Goal: Book appointment/travel/reservation

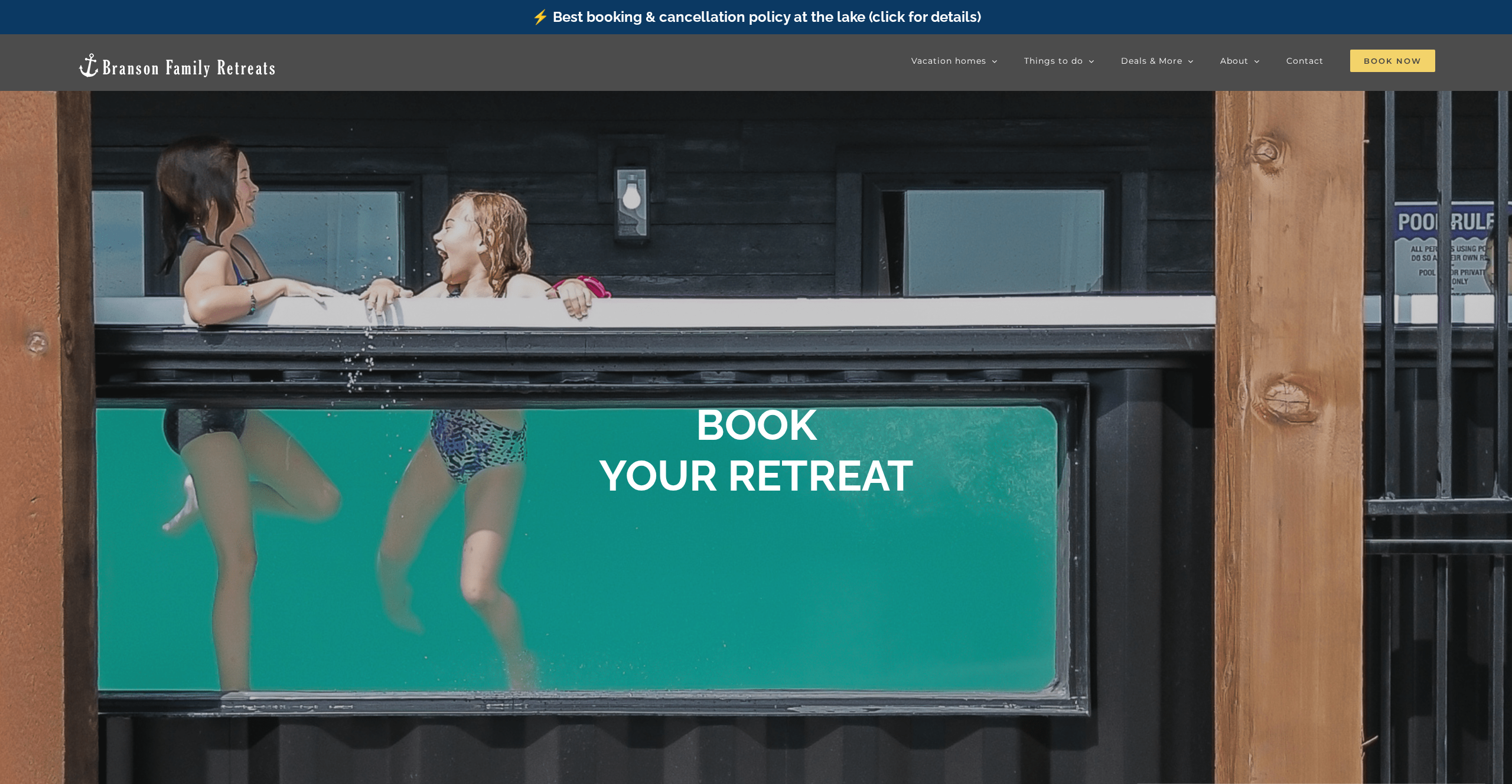
click at [1384, 60] on span "Book Now" at bounding box center [1393, 61] width 85 height 23
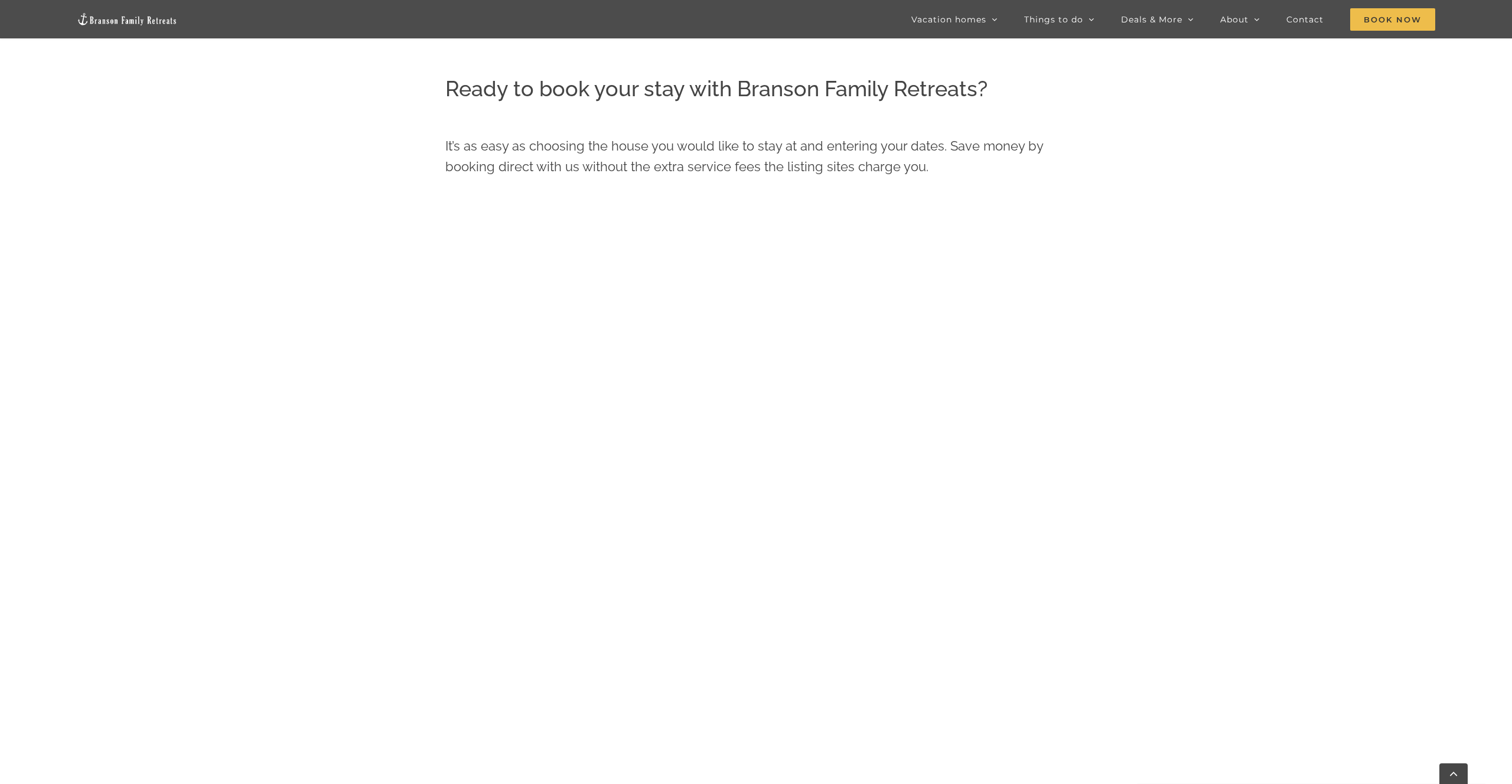
scroll to position [665, 0]
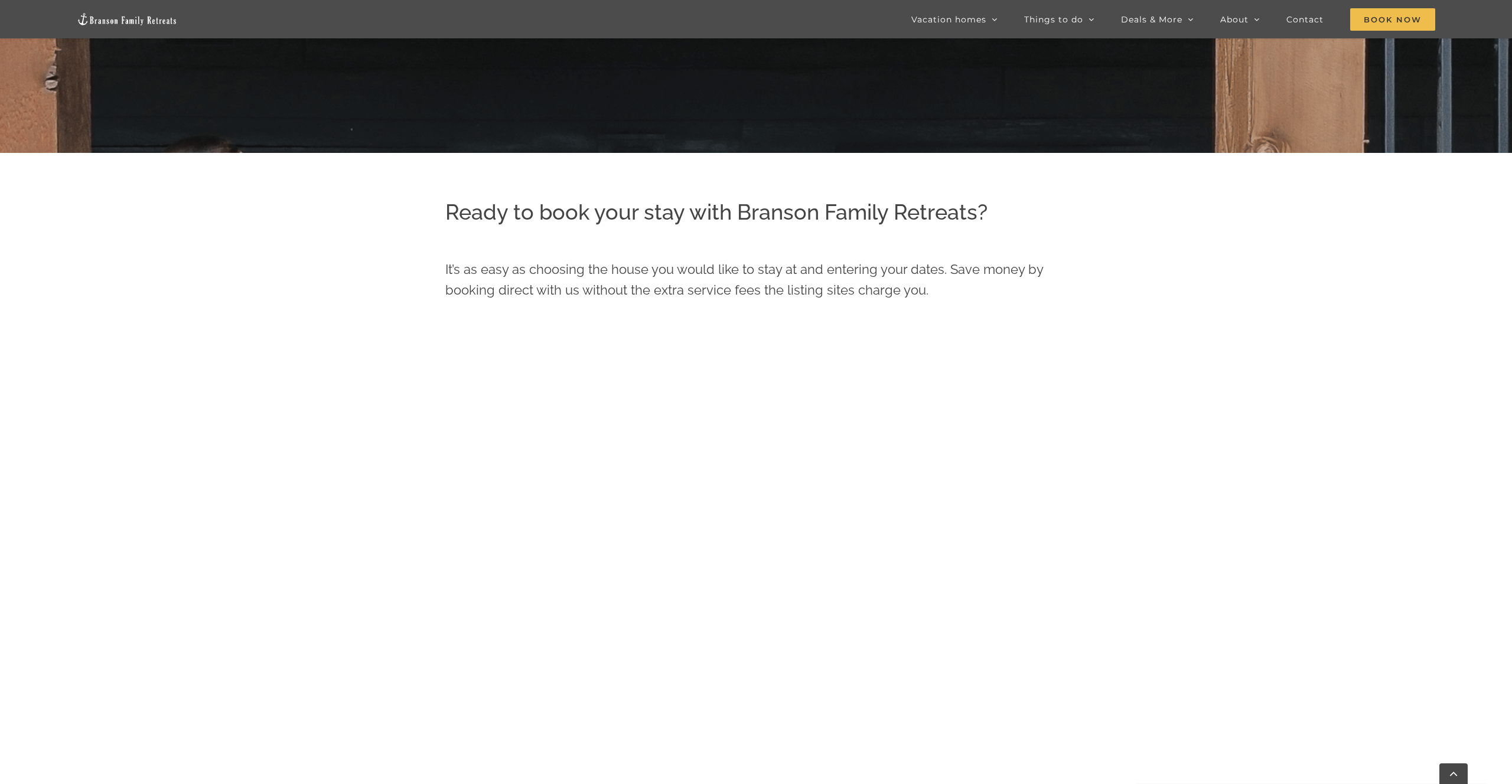
click at [838, 296] on p "It’s as easy as choosing the house you would like to stay at and entering your …" at bounding box center [756, 280] width 622 height 41
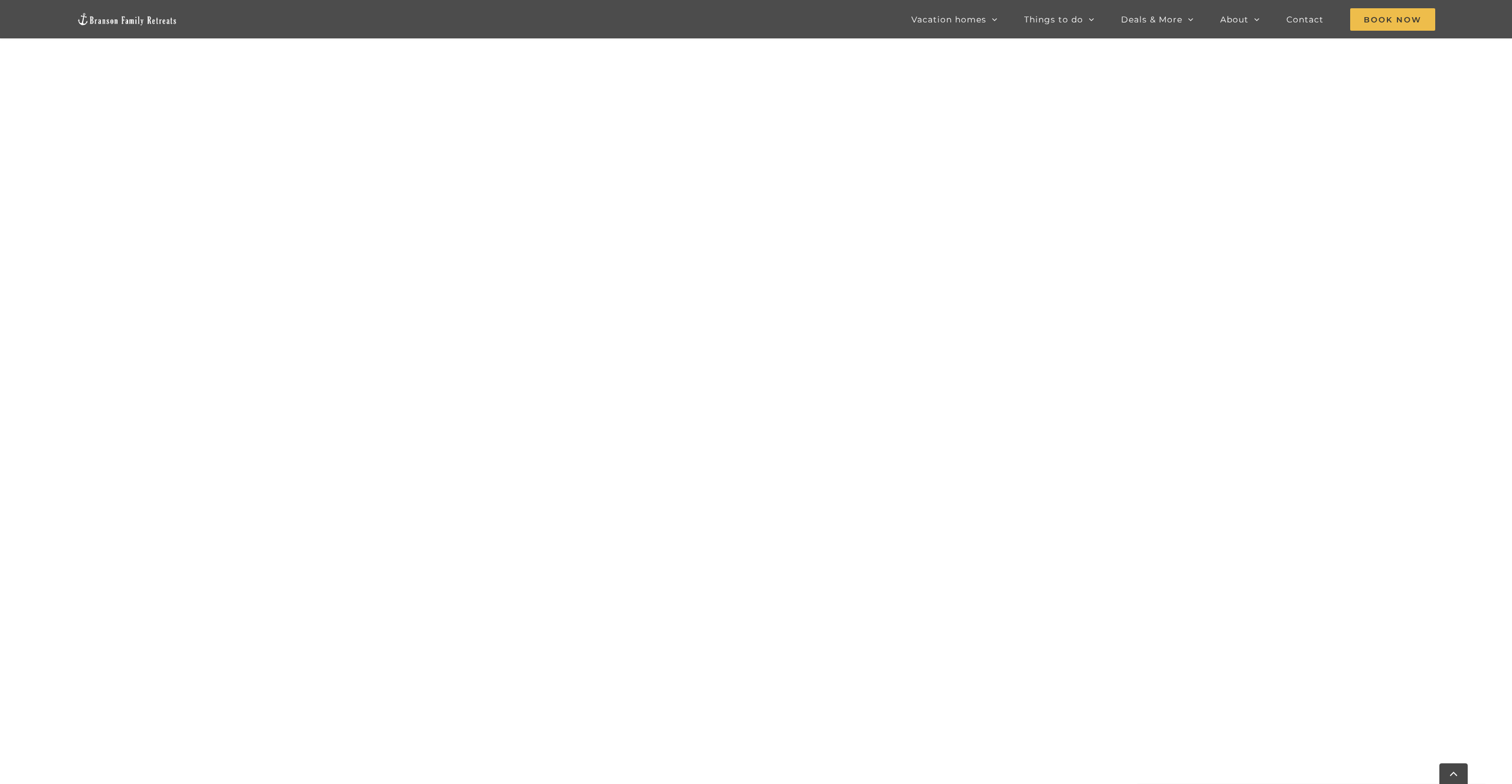
scroll to position [1143, 0]
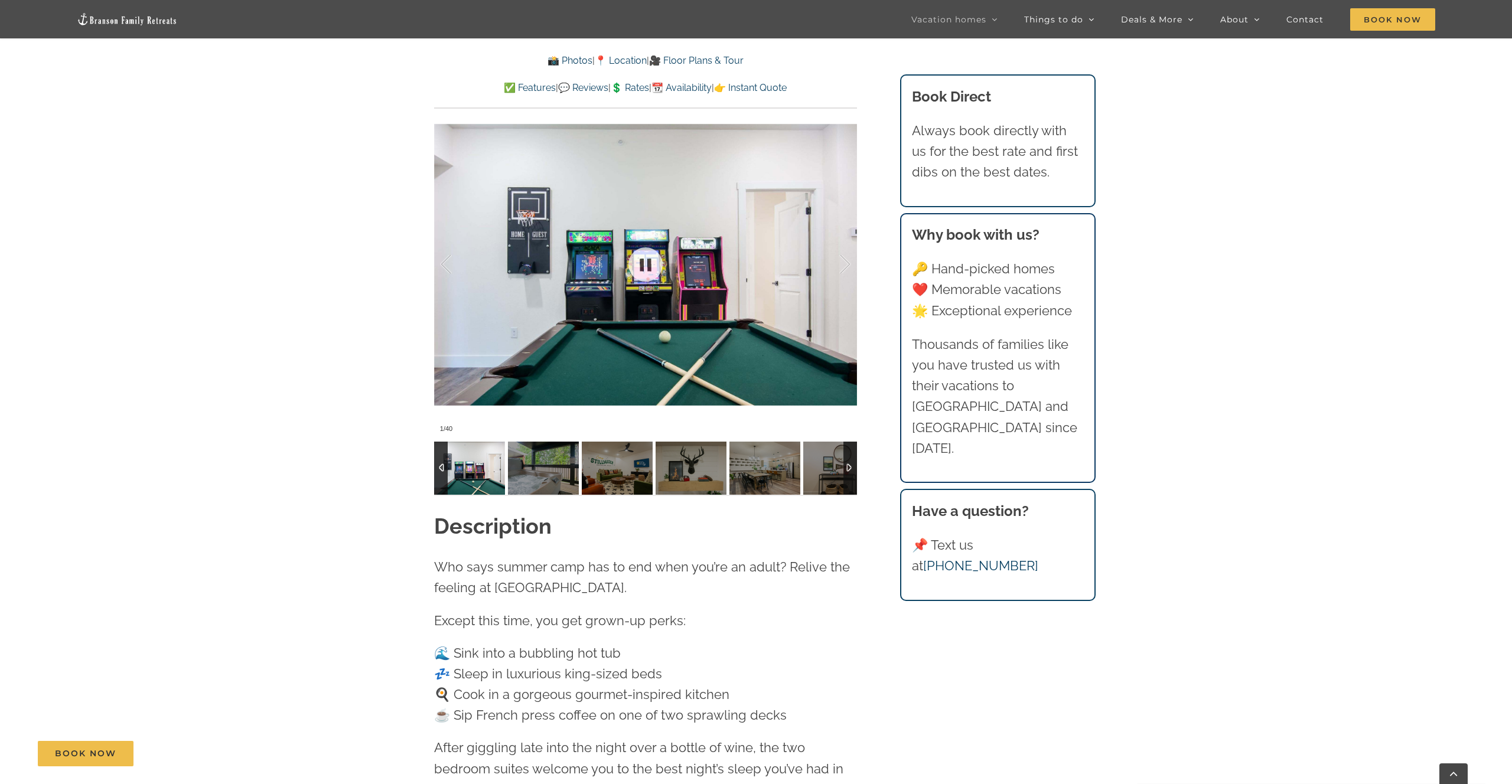
scroll to position [1233, 0]
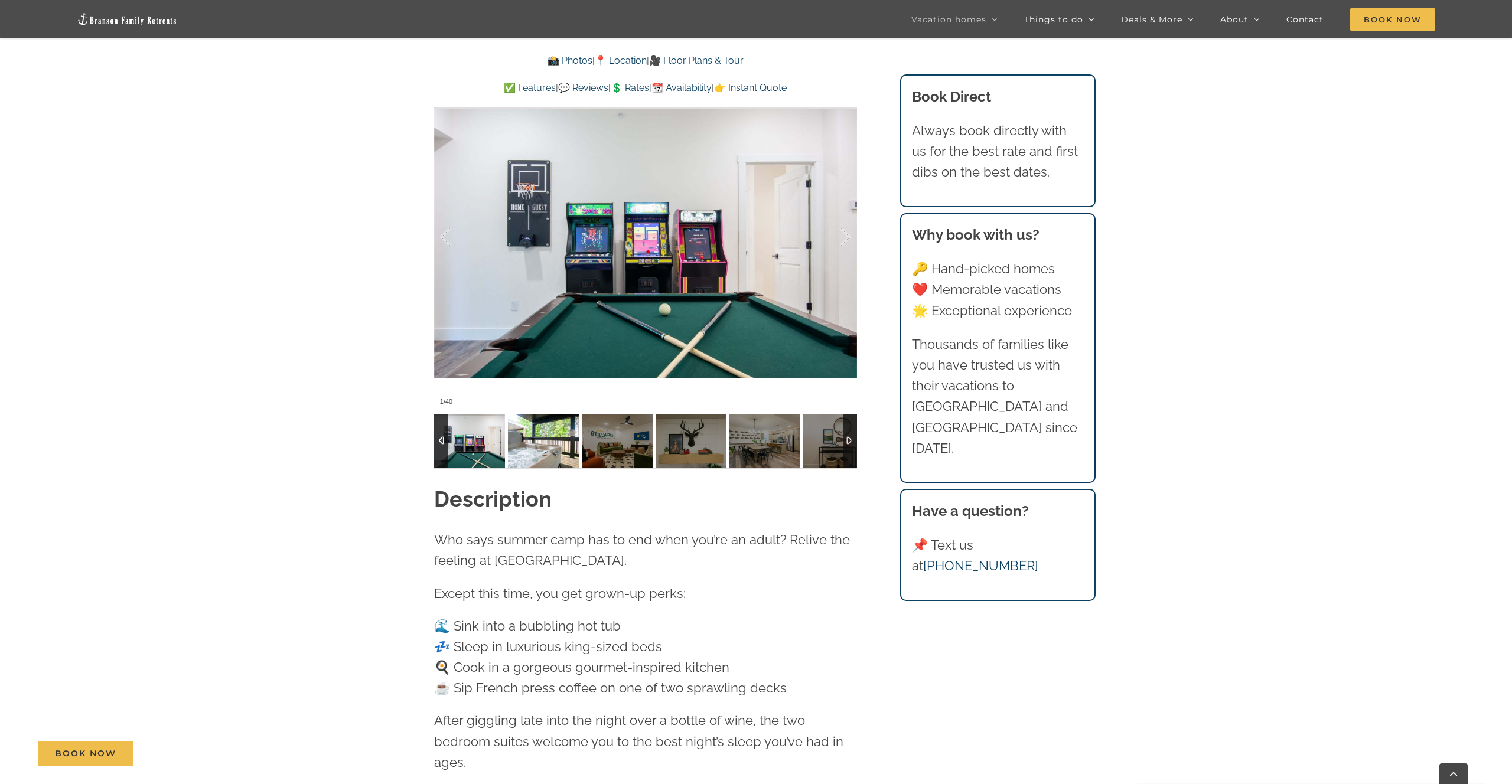
click at [536, 448] on img at bounding box center [543, 441] width 71 height 53
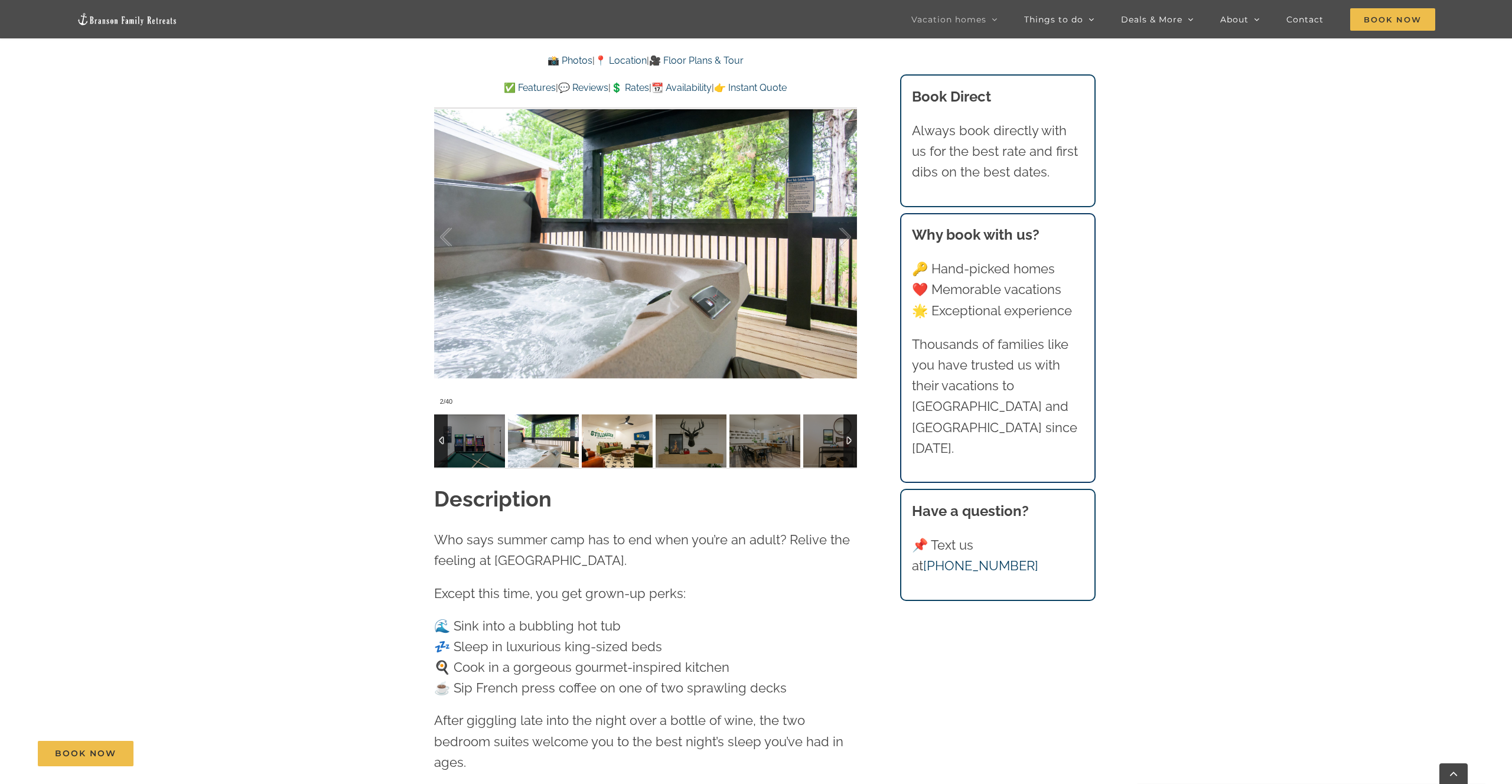
click at [606, 446] on img at bounding box center [617, 441] width 71 height 53
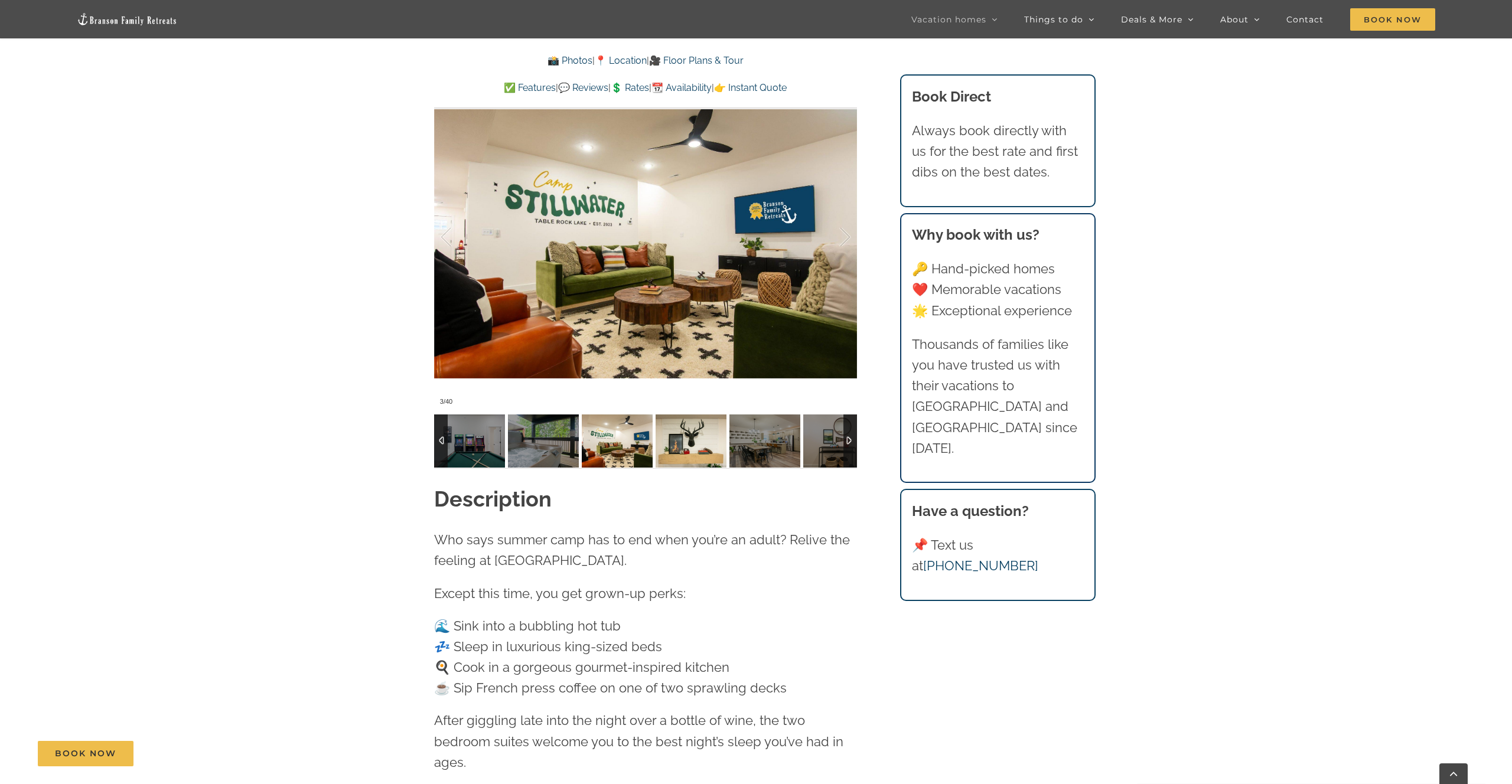
click at [680, 447] on img at bounding box center [691, 441] width 71 height 53
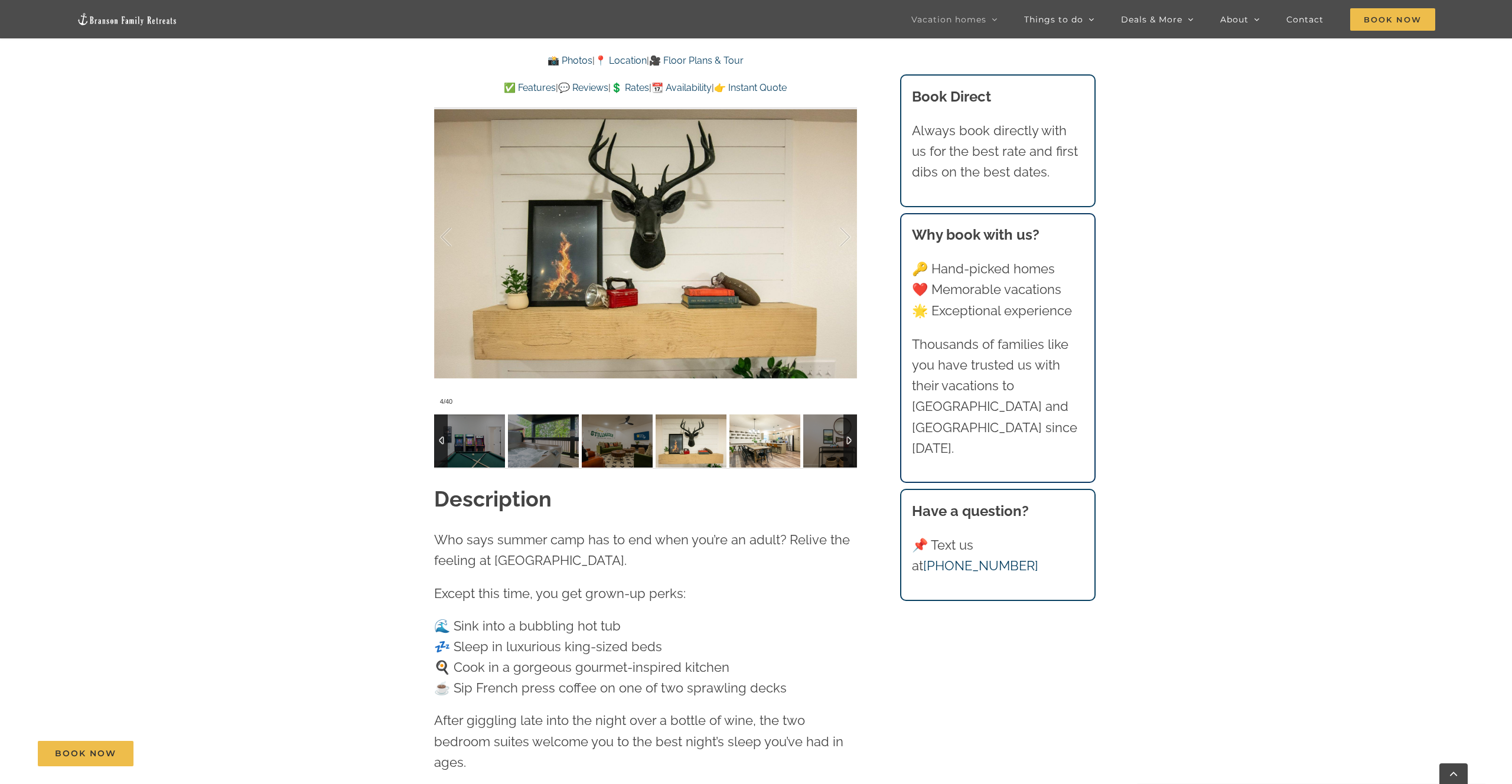
click at [756, 447] on img at bounding box center [765, 441] width 71 height 53
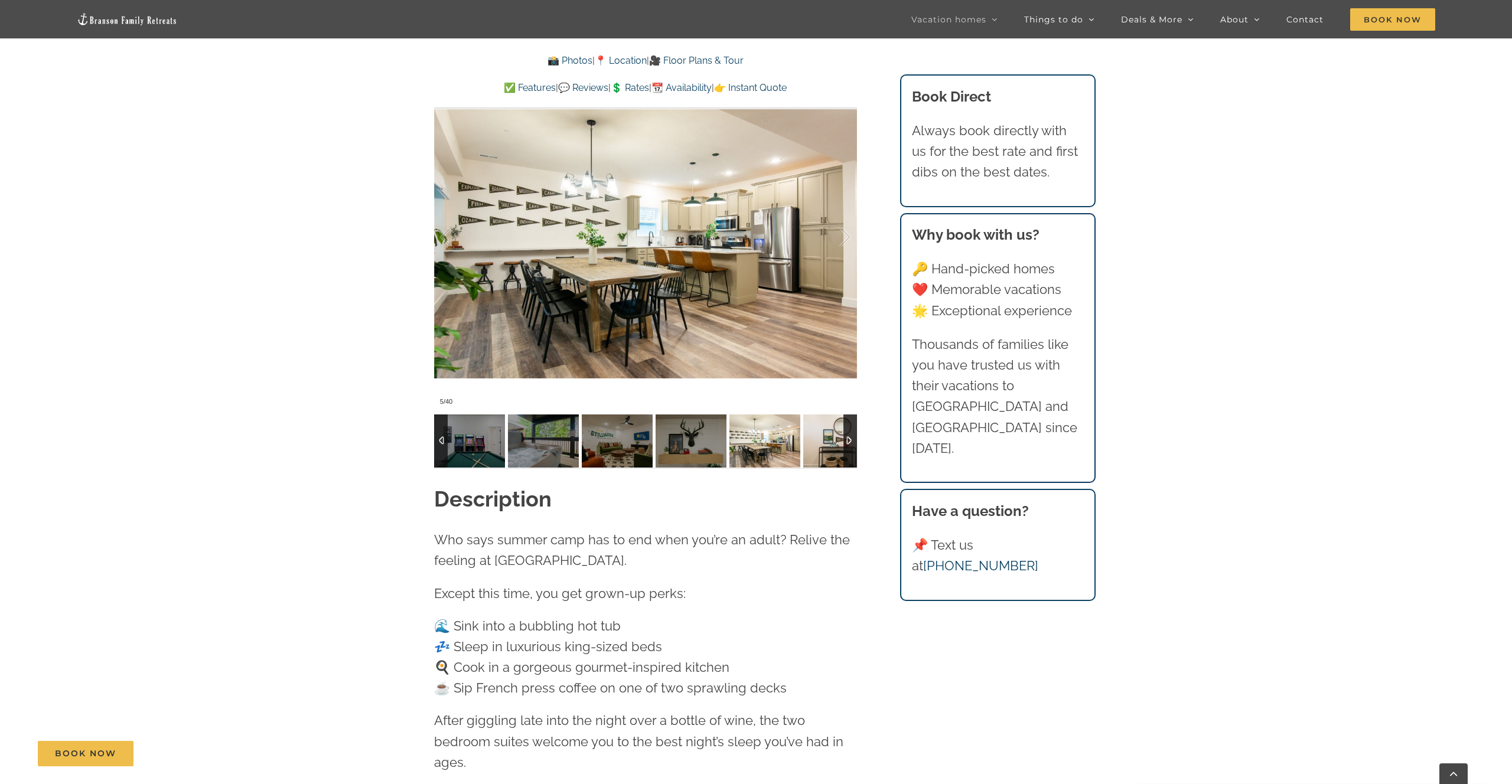
click at [821, 445] on img at bounding box center [839, 441] width 71 height 53
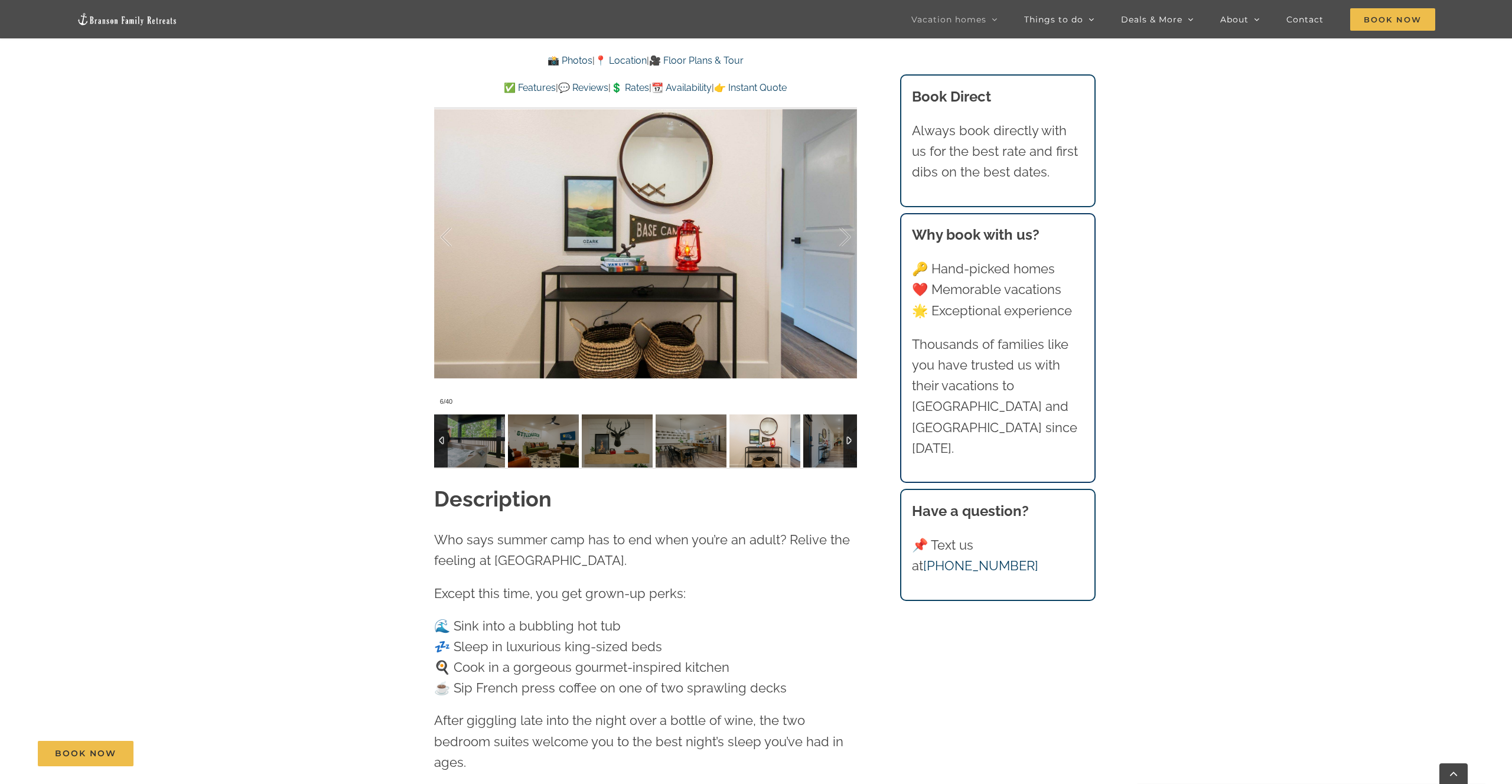
click at [851, 440] on div at bounding box center [850, 441] width 14 height 53
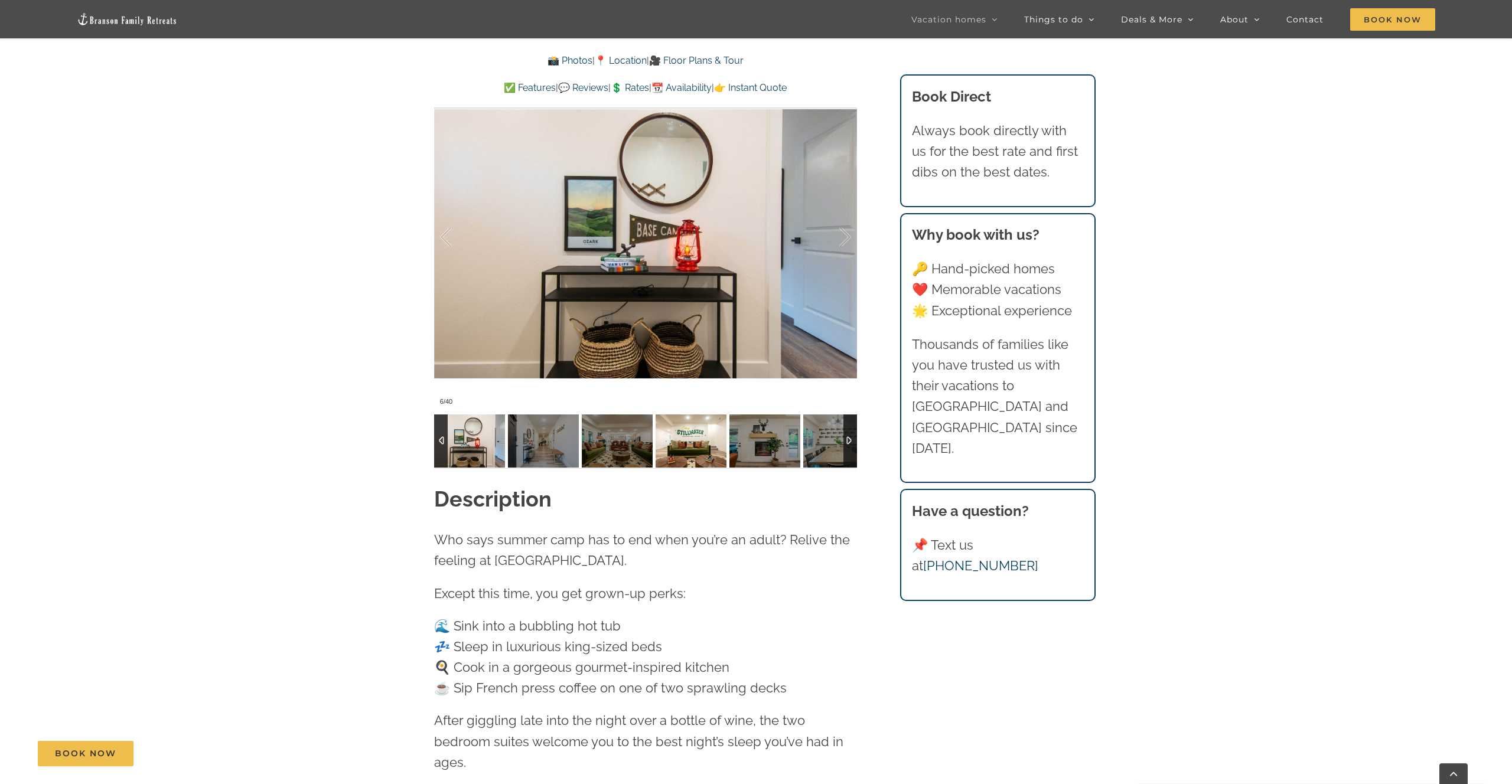
click at [665, 446] on img at bounding box center [691, 441] width 71 height 53
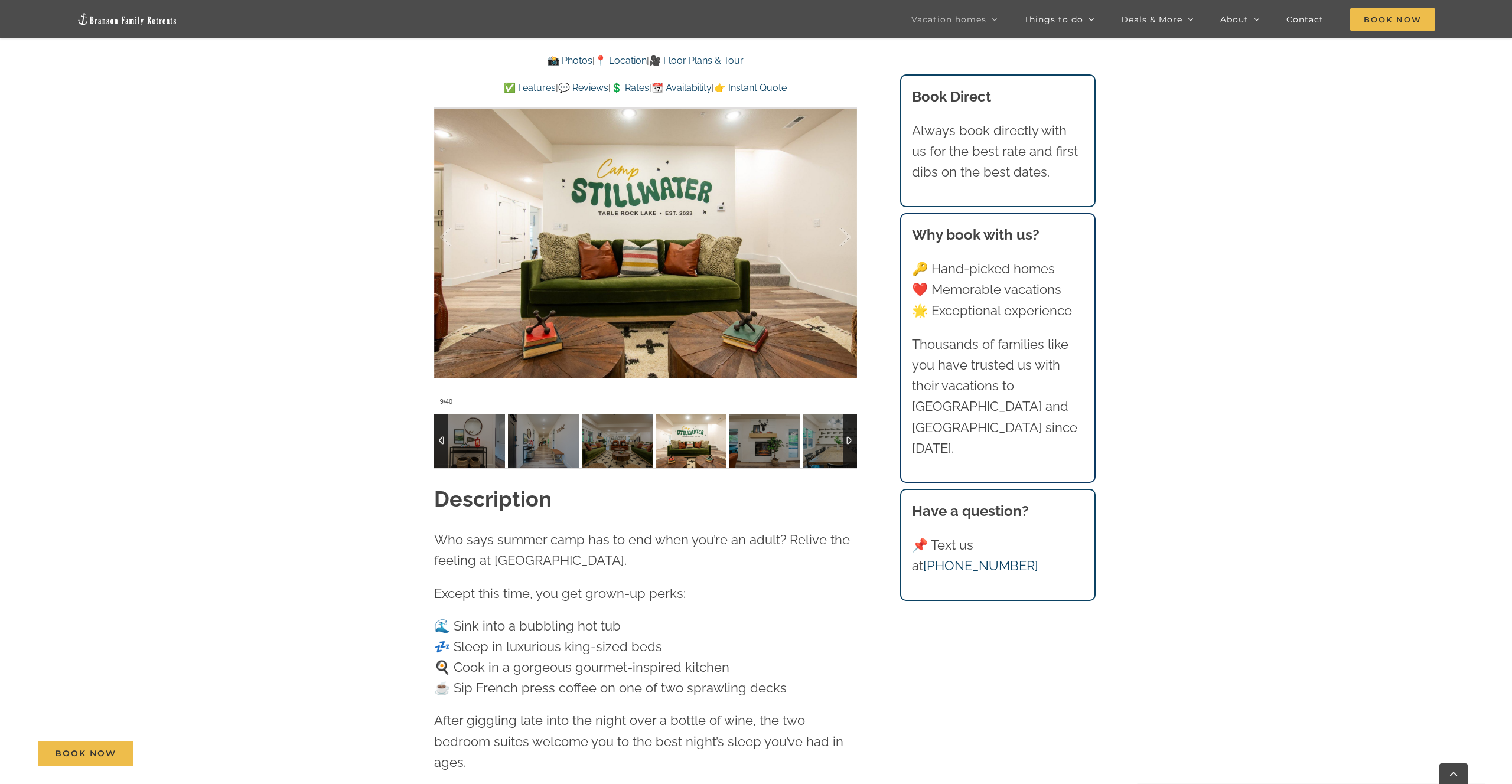
click at [754, 443] on img at bounding box center [765, 441] width 71 height 53
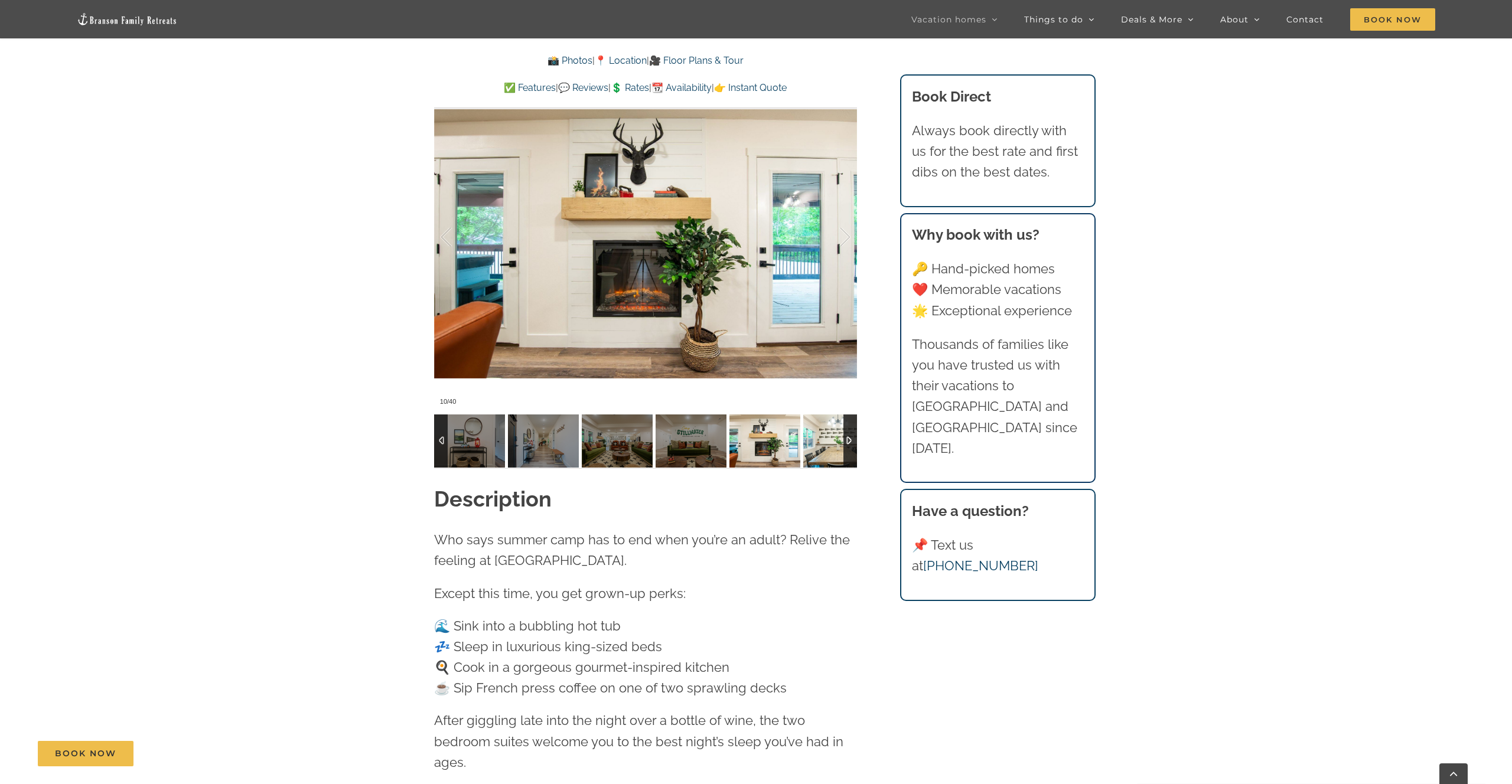
click at [805, 445] on img at bounding box center [839, 441] width 71 height 53
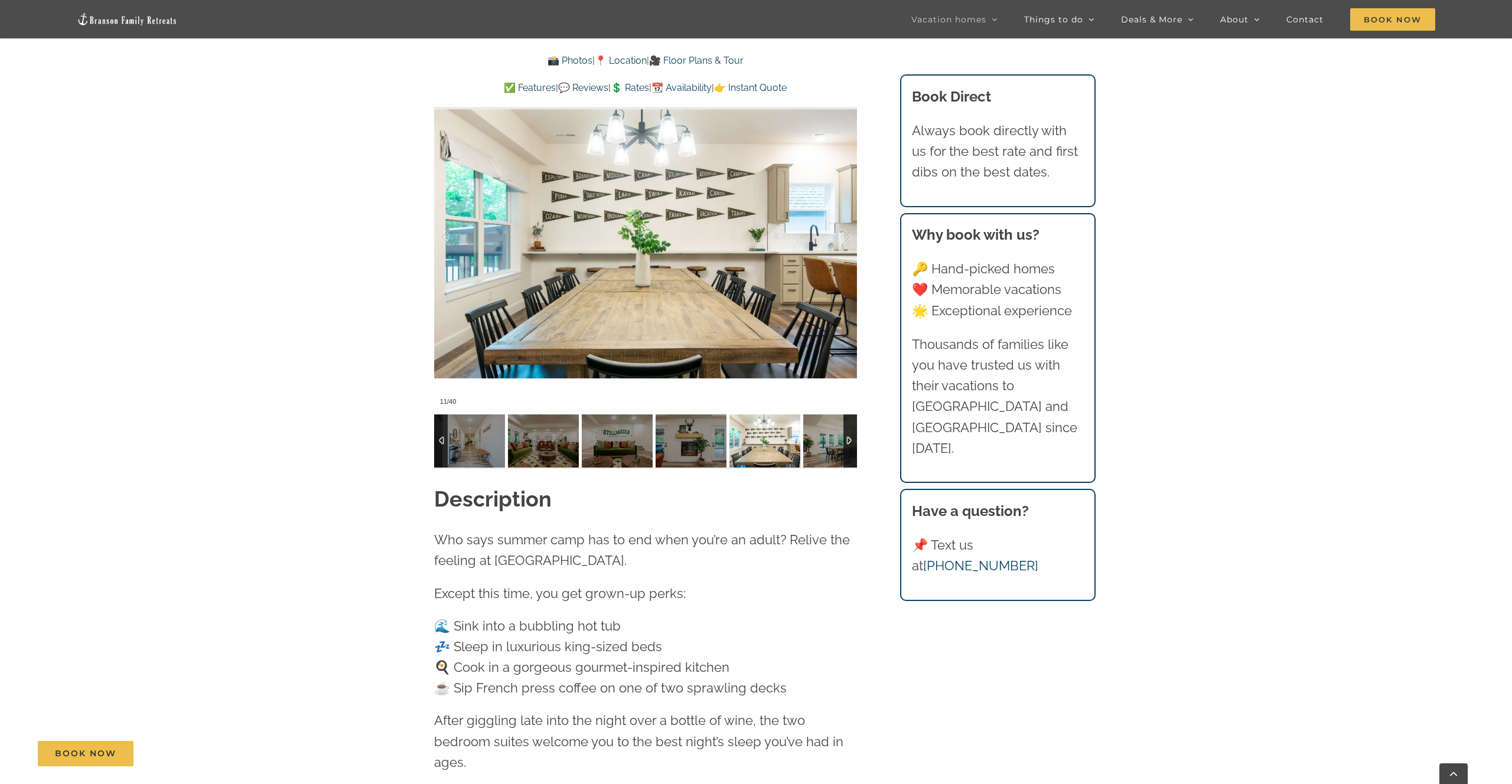
click at [847, 442] on div at bounding box center [850, 441] width 14 height 53
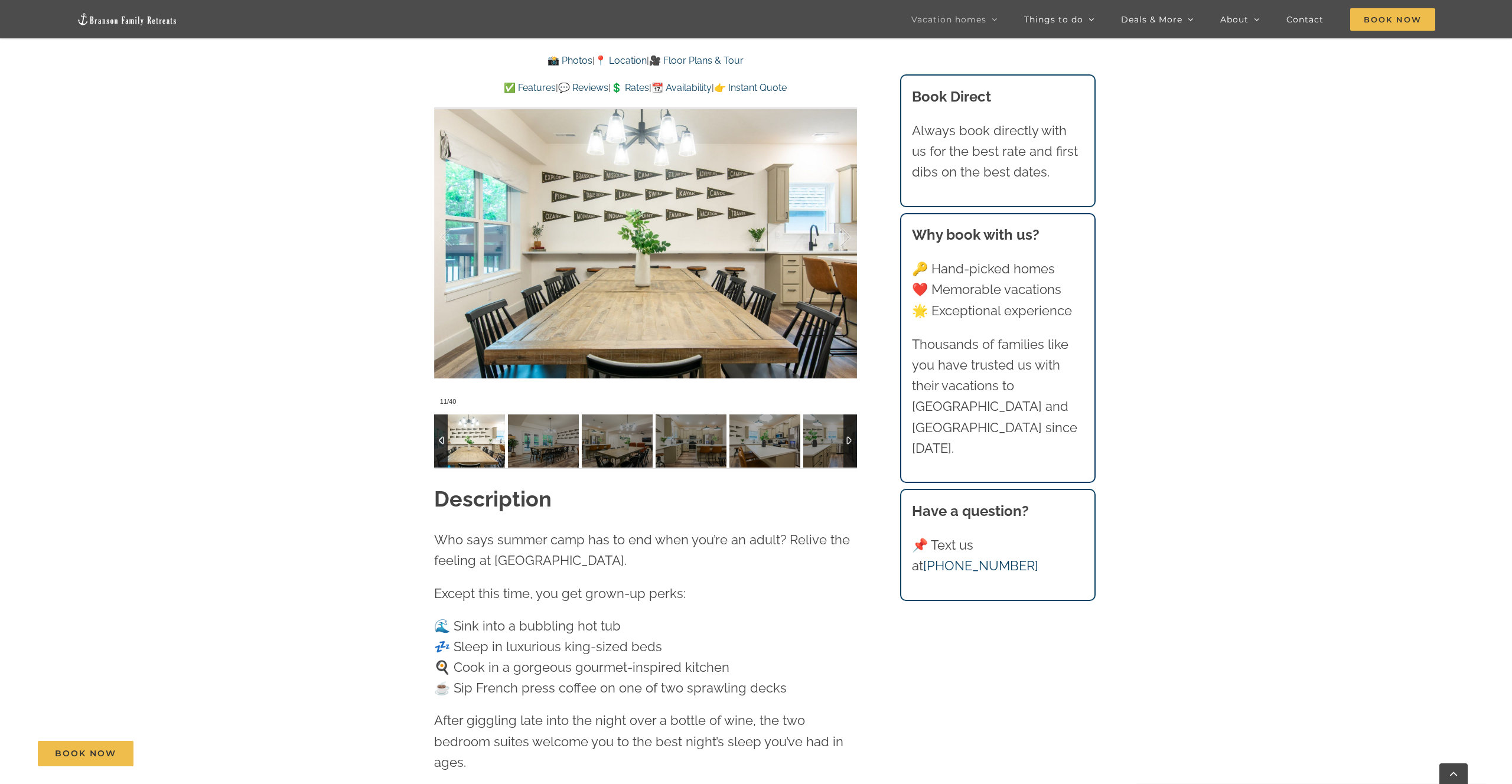
click at [728, 447] on div at bounding box center [1172, 441] width 2953 height 53
click at [734, 447] on img at bounding box center [765, 441] width 71 height 53
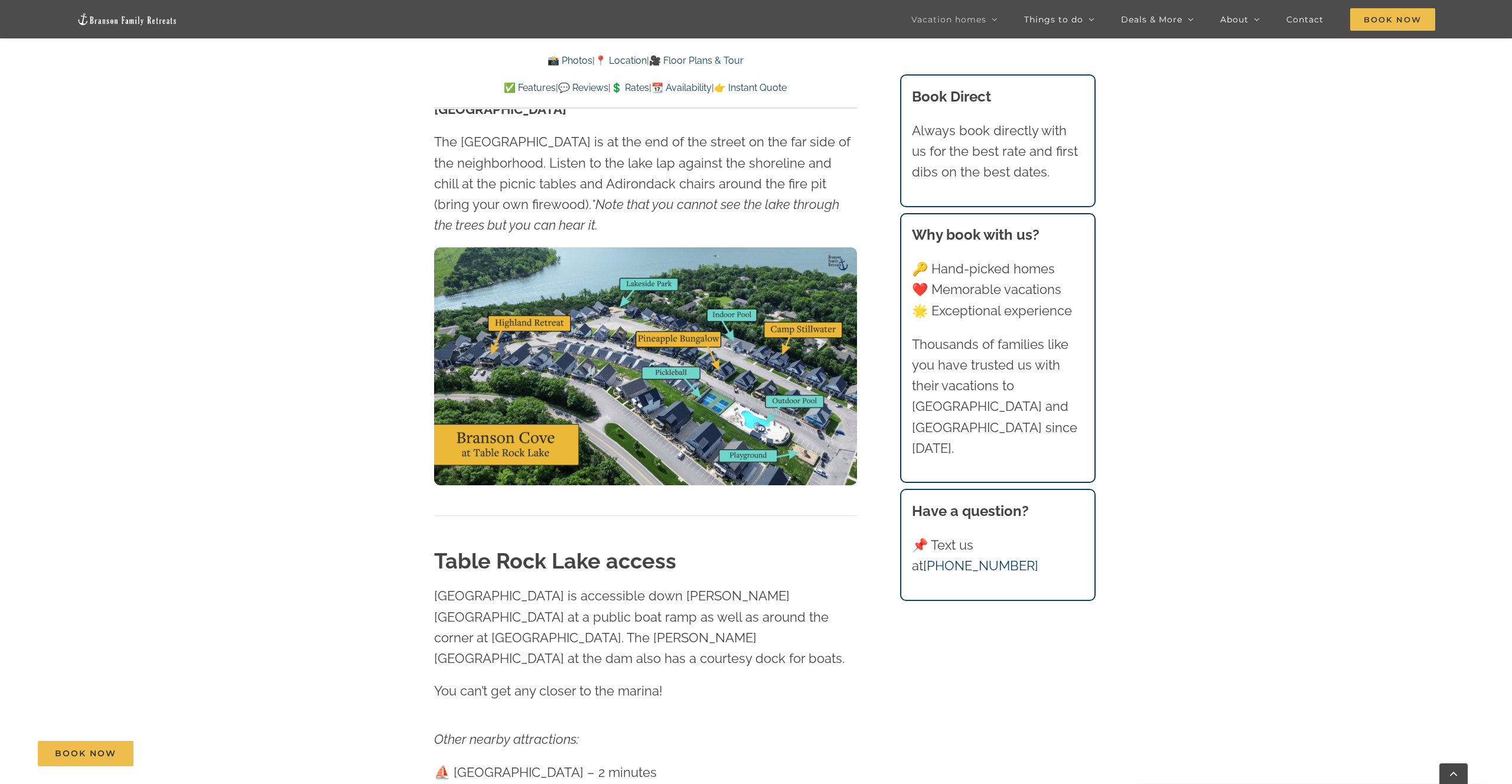
scroll to position [3792, 0]
